Goal: Browse casually

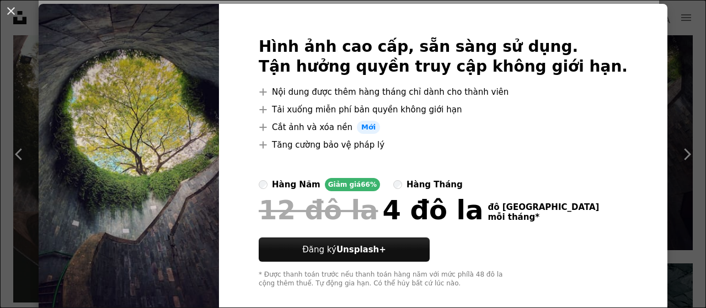
scroll to position [45, 0]
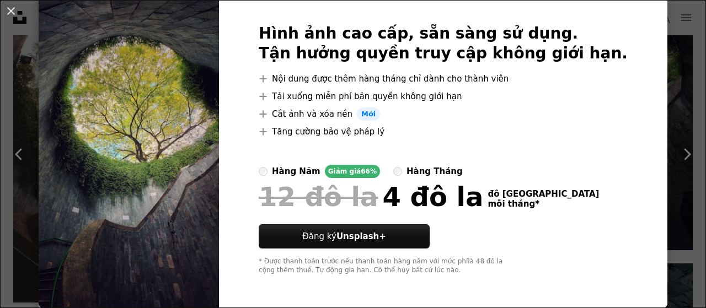
click at [494, 128] on li "A plus sign Tăng cường bảo vệ pháp lý" at bounding box center [443, 131] width 369 height 13
click at [9, 15] on button "An X shape" at bounding box center [10, 10] width 13 height 13
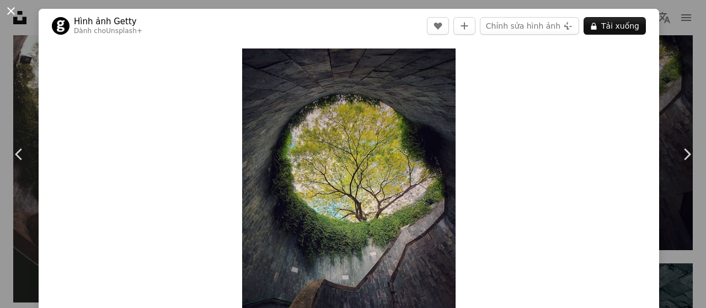
click at [9, 14] on button "An X shape" at bounding box center [10, 10] width 13 height 13
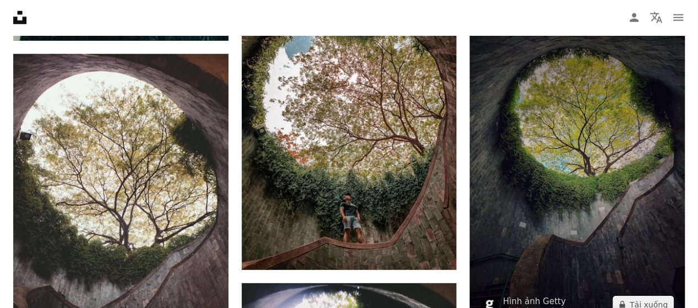
scroll to position [1489, 0]
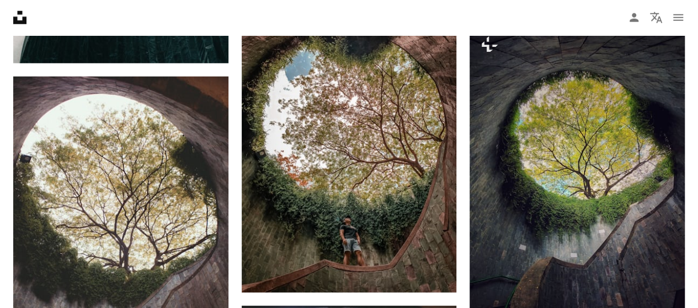
click at [444, 2] on nav "Unsplash logo Accueil Unsplash A photo Pen Tool A compass A stack of folders Do…" at bounding box center [349, 17] width 698 height 35
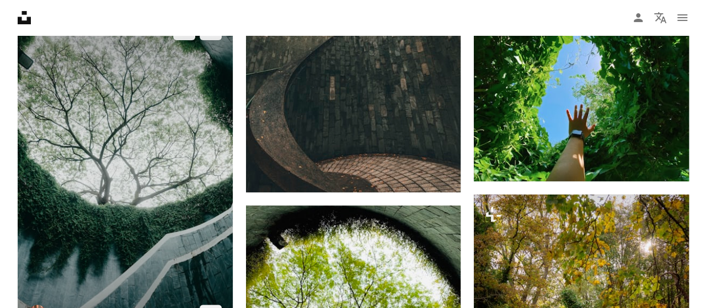
scroll to position [2206, 0]
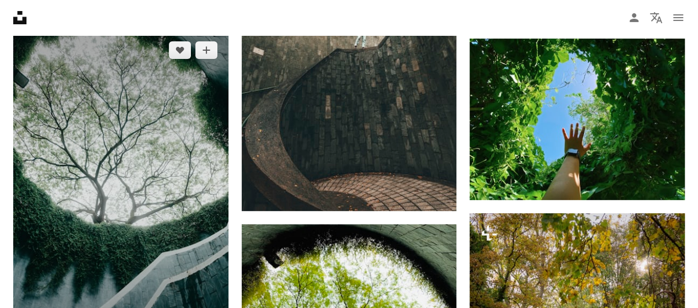
click at [163, 146] on img at bounding box center [120, 191] width 215 height 322
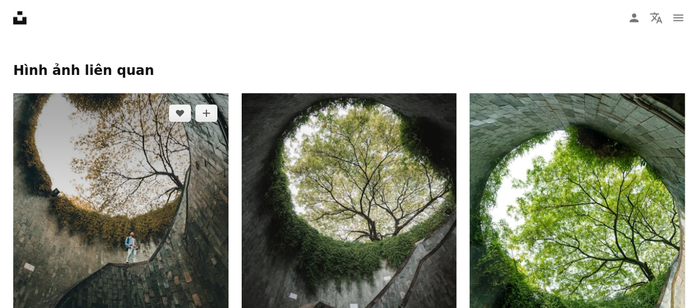
scroll to position [827, 0]
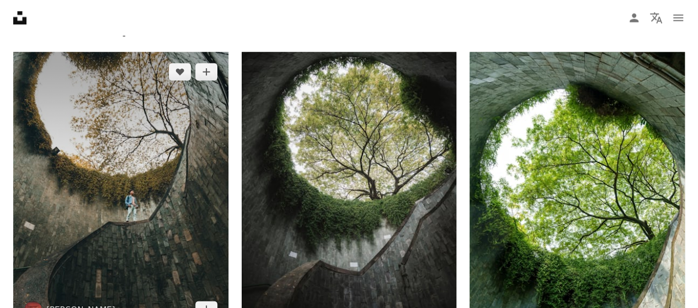
click at [157, 163] on img at bounding box center [120, 191] width 215 height 278
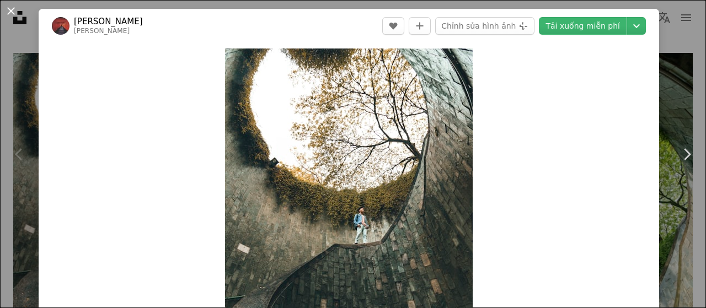
click at [15, 9] on button "An X shape" at bounding box center [10, 10] width 13 height 13
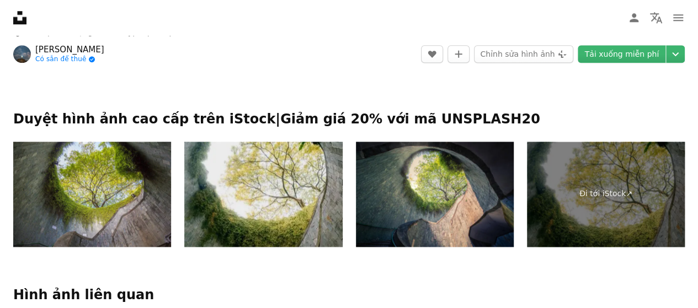
scroll to position [551, 0]
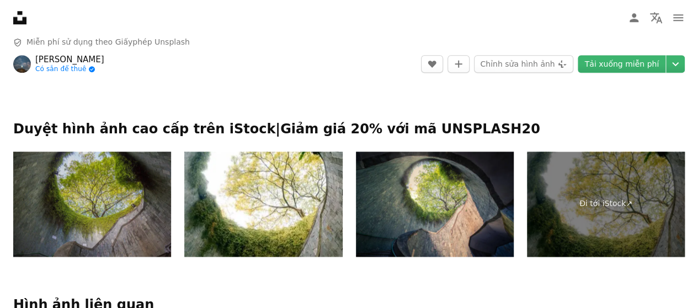
click at [114, 200] on img at bounding box center [92, 204] width 158 height 105
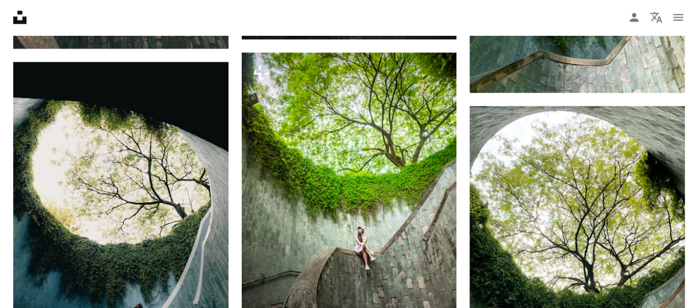
scroll to position [1103, 0]
